Goal: Task Accomplishment & Management: Use online tool/utility

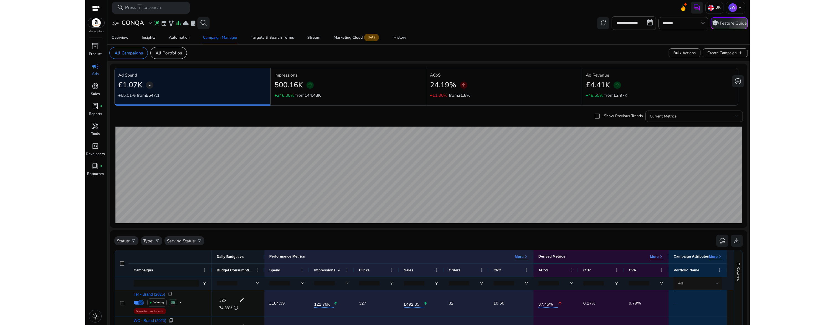
scroll to position [208, 0]
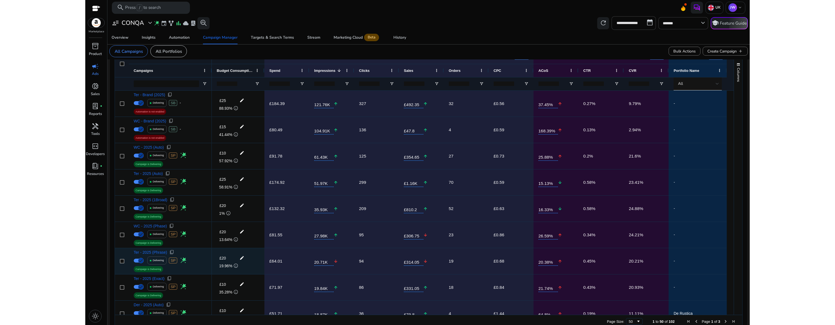
scroll to position [210, 0]
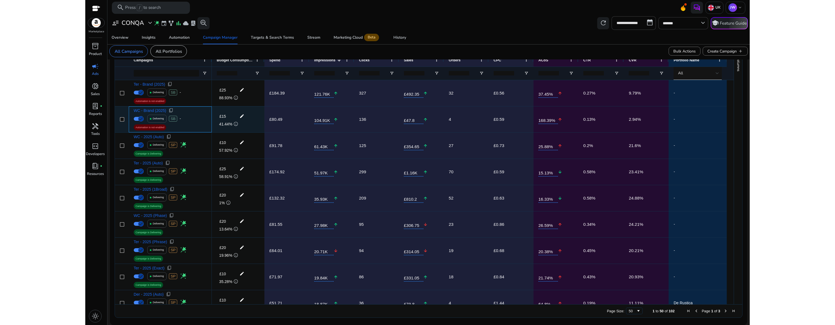
click at [149, 129] on span "Automation is not enabled" at bounding box center [149, 127] width 29 height 5
click at [146, 112] on span "WC - Brand (2025)" at bounding box center [150, 111] width 32 height 4
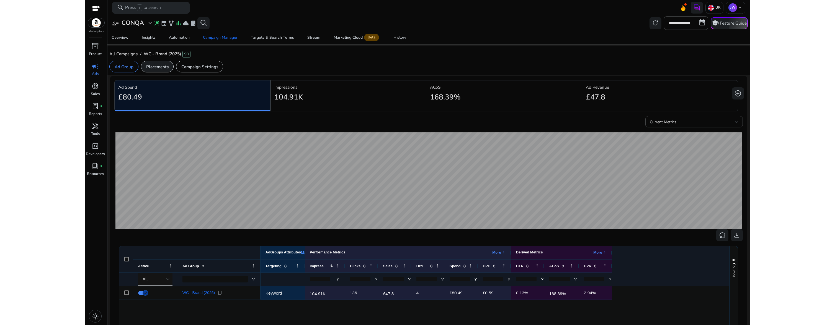
click at [159, 68] on p "Placements" at bounding box center [157, 67] width 22 height 6
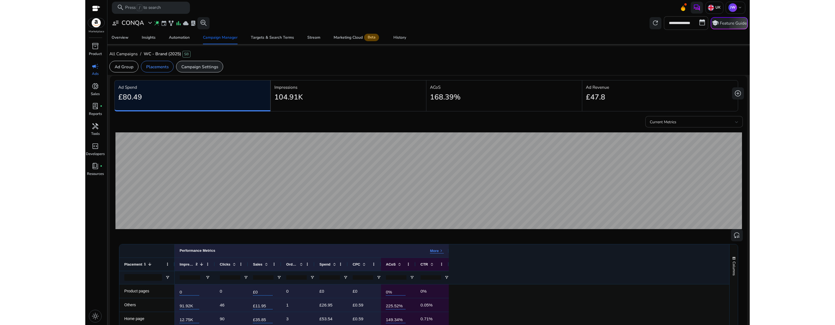
click at [192, 69] on p "Campaign Settings" at bounding box center [199, 67] width 37 height 6
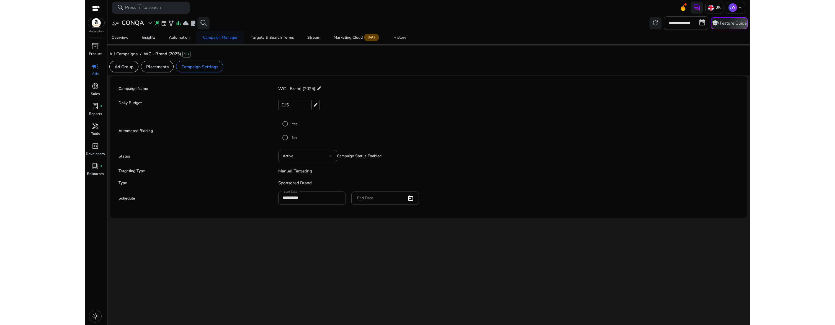
click at [219, 39] on div "Campaign Manager" at bounding box center [220, 38] width 35 height 4
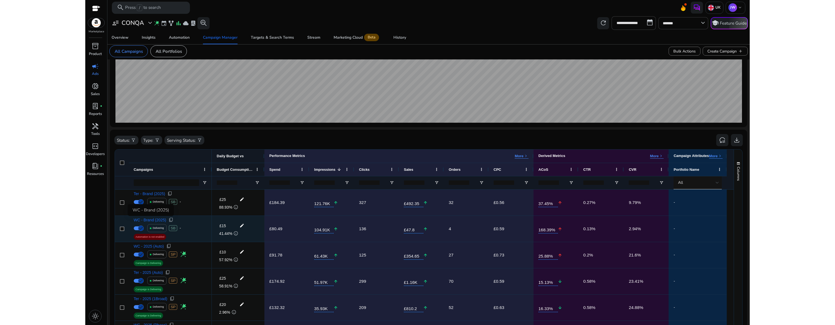
click at [149, 221] on span "WC - Brand (2025)" at bounding box center [150, 220] width 32 height 4
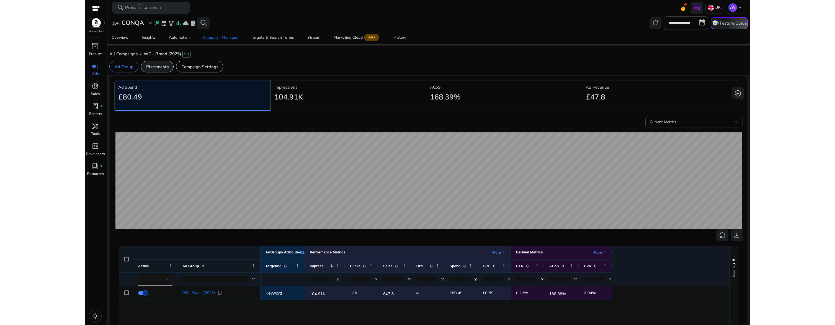
click at [164, 71] on div "Placements" at bounding box center [157, 67] width 33 height 12
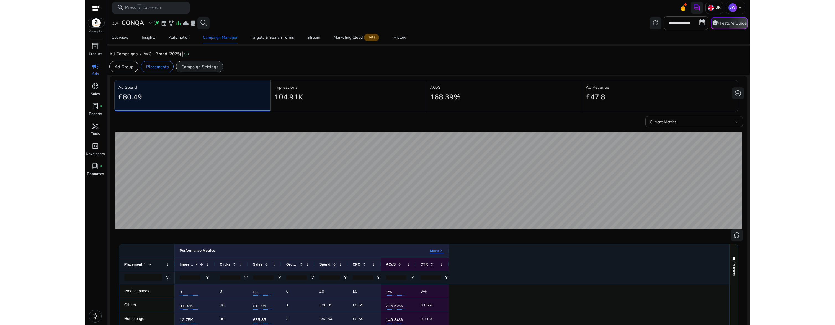
click at [213, 71] on div "Campaign Settings" at bounding box center [199, 67] width 47 height 12
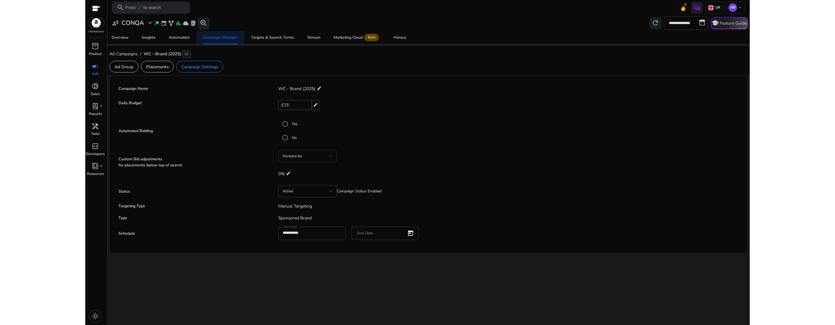
click at [215, 39] on div "Campaign Manager" at bounding box center [220, 38] width 35 height 4
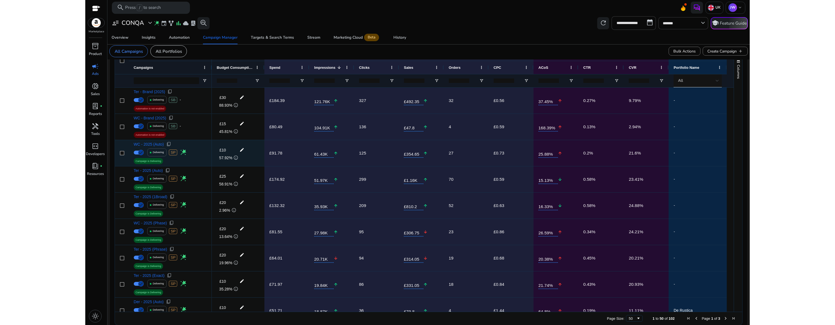
scroll to position [203, 0]
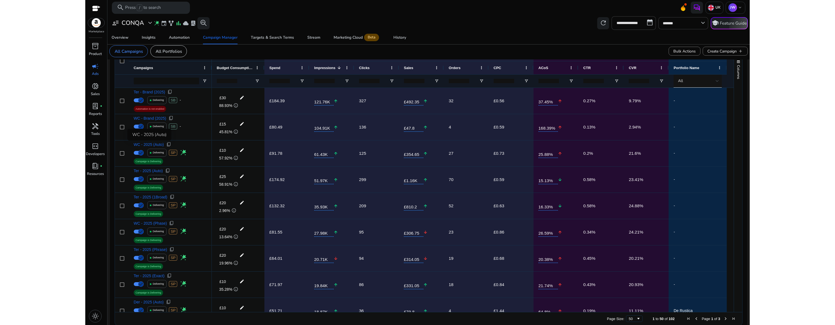
click at [155, 135] on div "WC - 2025 (Auto)" at bounding box center [149, 135] width 44 height 12
click at [192, 134] on app-sa-label "Automation is not enabled" at bounding box center [170, 135] width 73 height 6
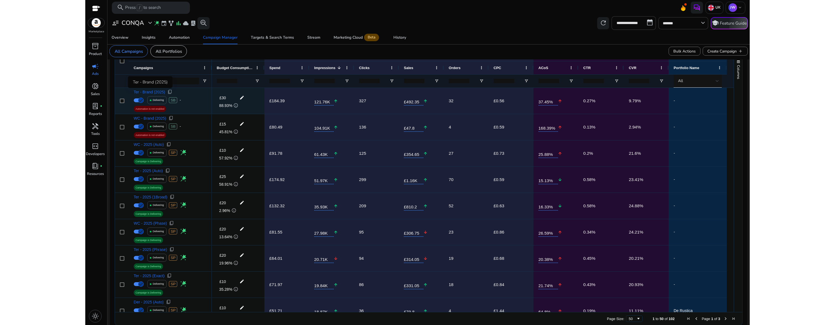
click at [148, 94] on span "Ter - Brand (2025)" at bounding box center [150, 92] width 32 height 4
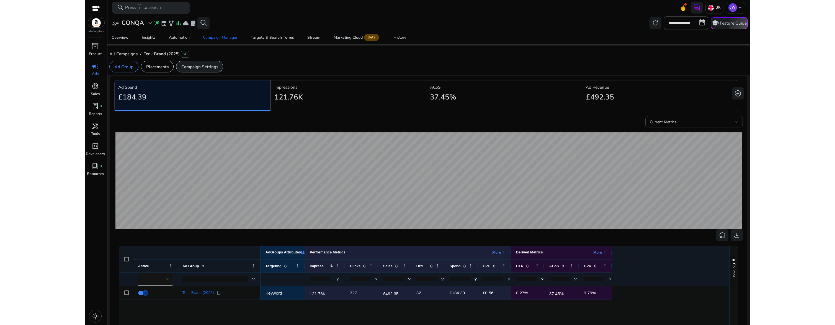
click at [202, 69] on p "Campaign Settings" at bounding box center [199, 67] width 37 height 6
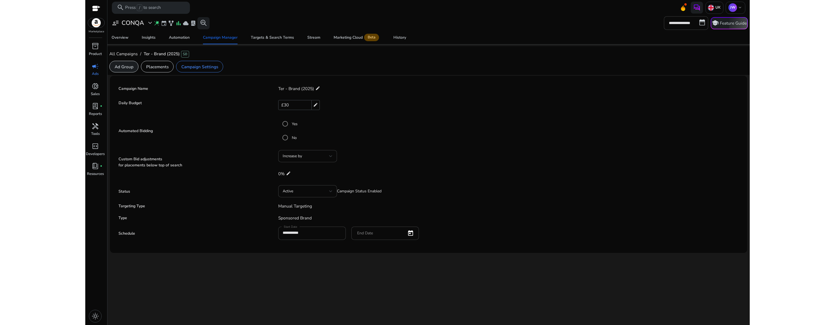
click at [133, 70] on div "Ad Group" at bounding box center [123, 67] width 29 height 12
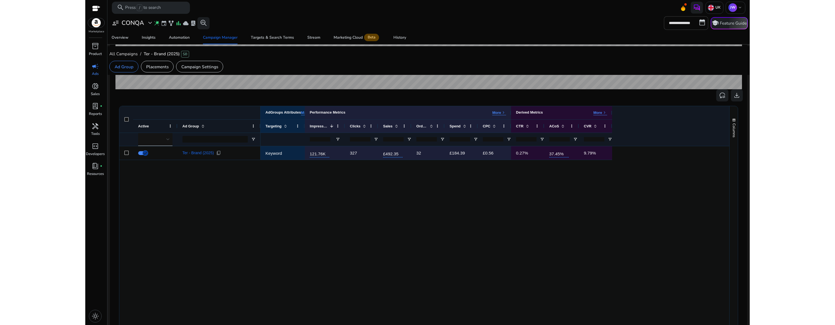
scroll to position [162, 0]
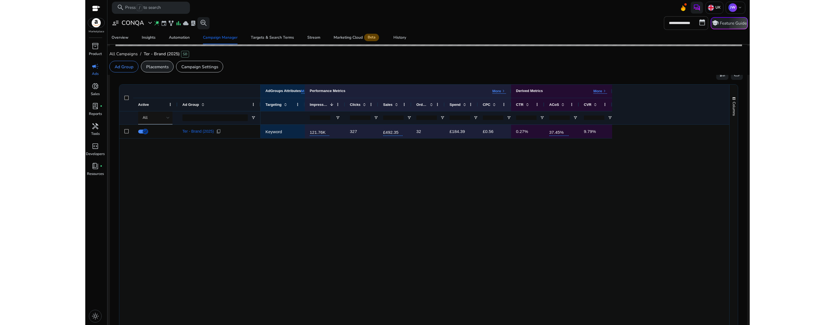
click at [160, 66] on p "Placements" at bounding box center [157, 67] width 22 height 6
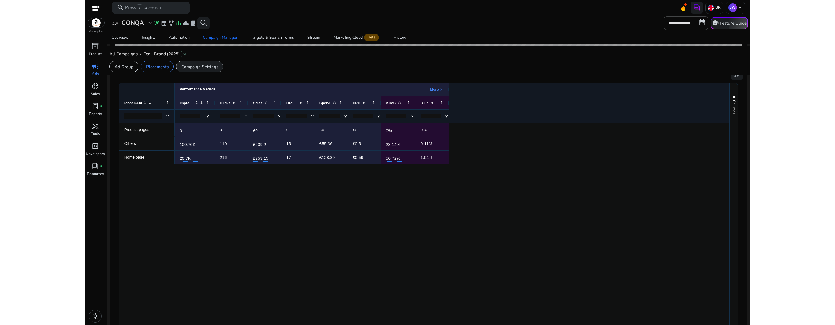
click at [202, 70] on p "Campaign Settings" at bounding box center [199, 67] width 37 height 6
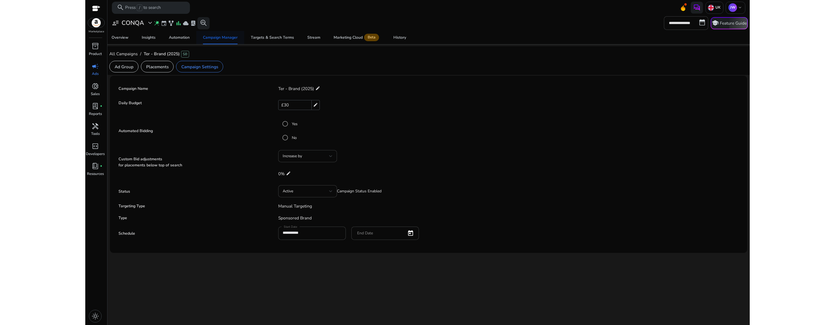
click at [229, 38] on div "Campaign Manager" at bounding box center [220, 38] width 35 height 4
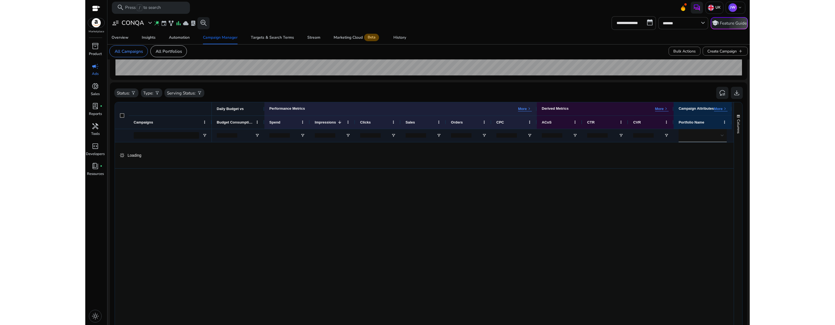
scroll to position [165, 0]
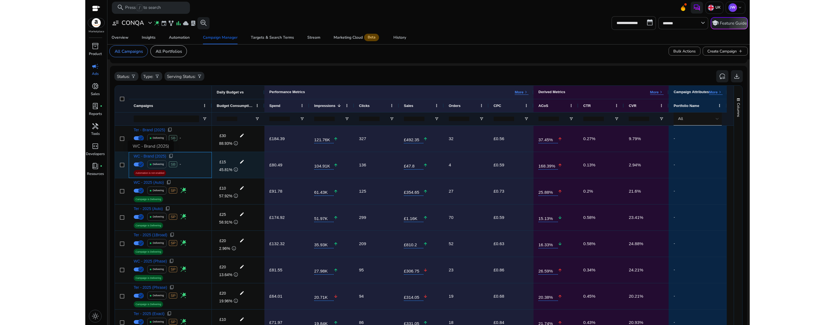
click at [159, 157] on span "WC - Brand (2025)" at bounding box center [150, 156] width 32 height 4
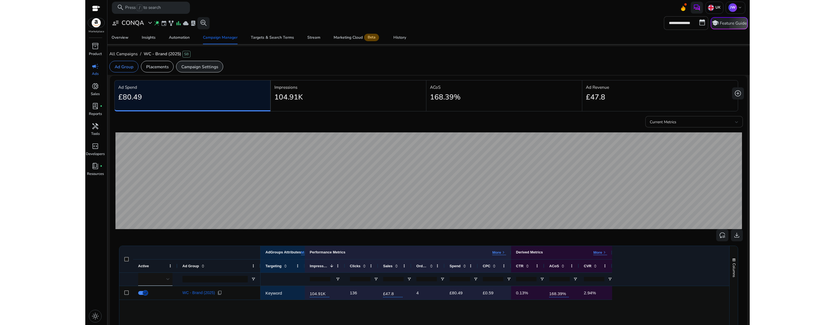
click at [207, 68] on p "Campaign Settings" at bounding box center [199, 67] width 37 height 6
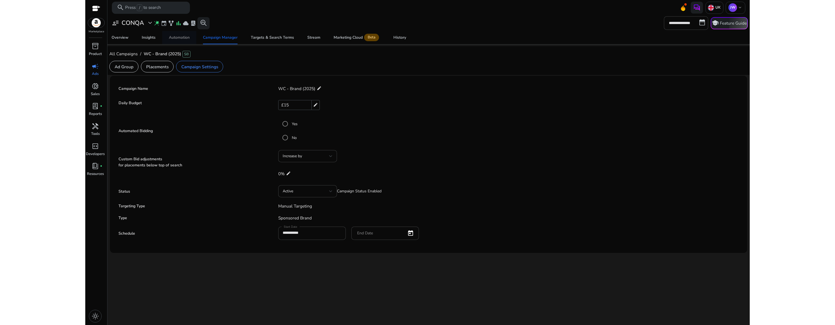
click at [187, 37] on div "Automation" at bounding box center [179, 38] width 21 height 4
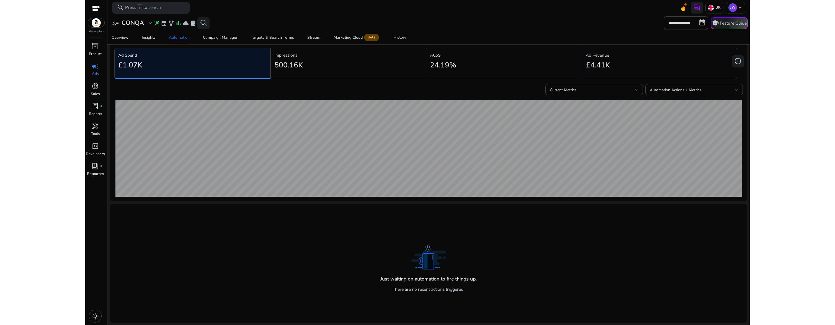
scroll to position [25, 0]
